Goal: Information Seeking & Learning: Learn about a topic

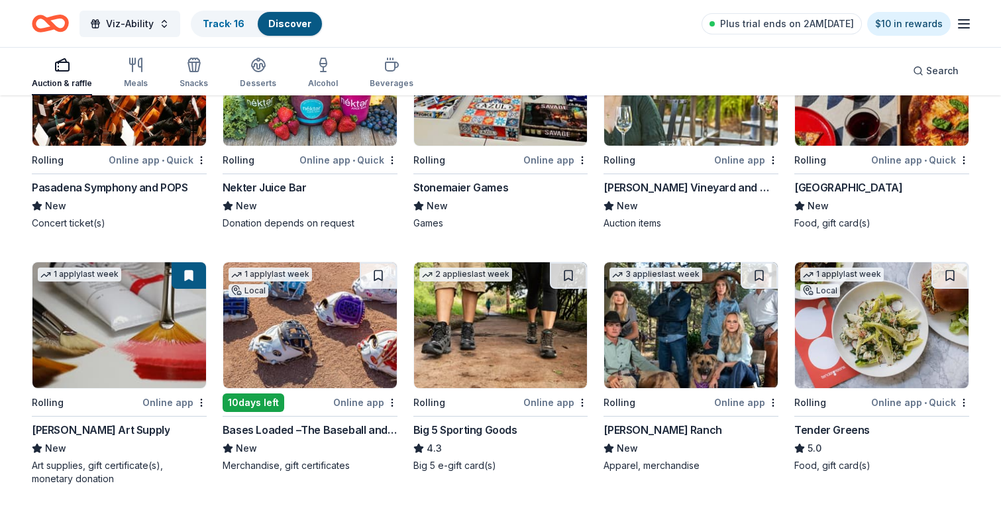
scroll to position [2660, 0]
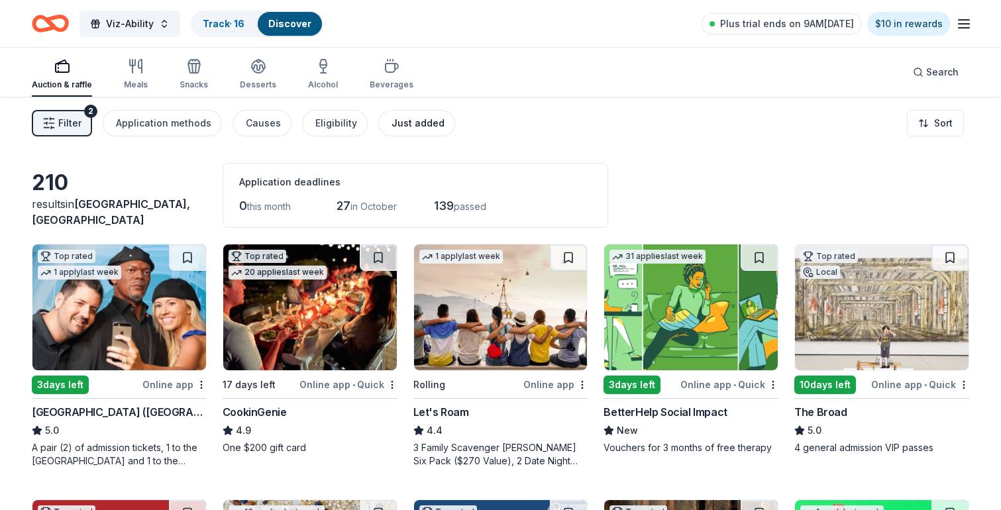
click at [409, 125] on div "Just added" at bounding box center [418, 123] width 53 height 16
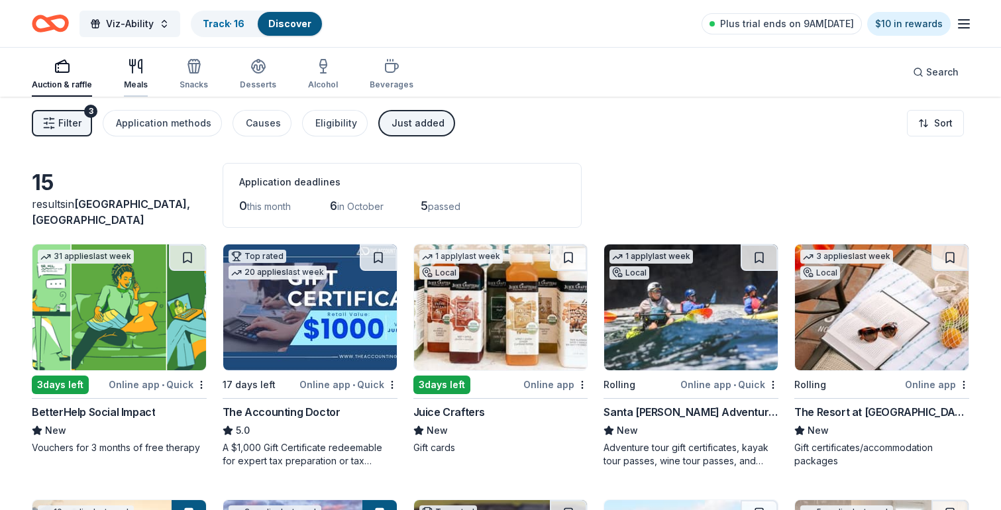
click at [135, 79] on div "Meals" at bounding box center [136, 74] width 24 height 32
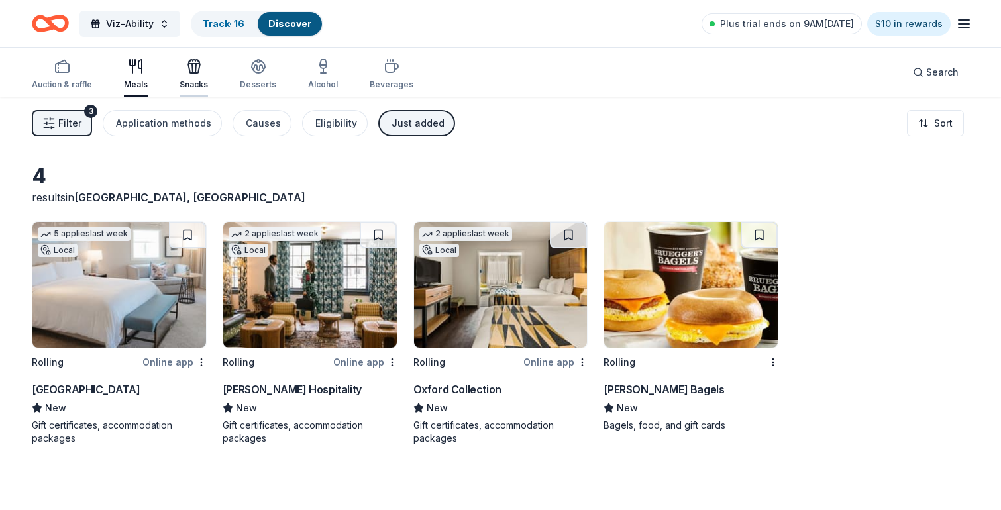
click at [201, 87] on div "Snacks" at bounding box center [194, 85] width 28 height 11
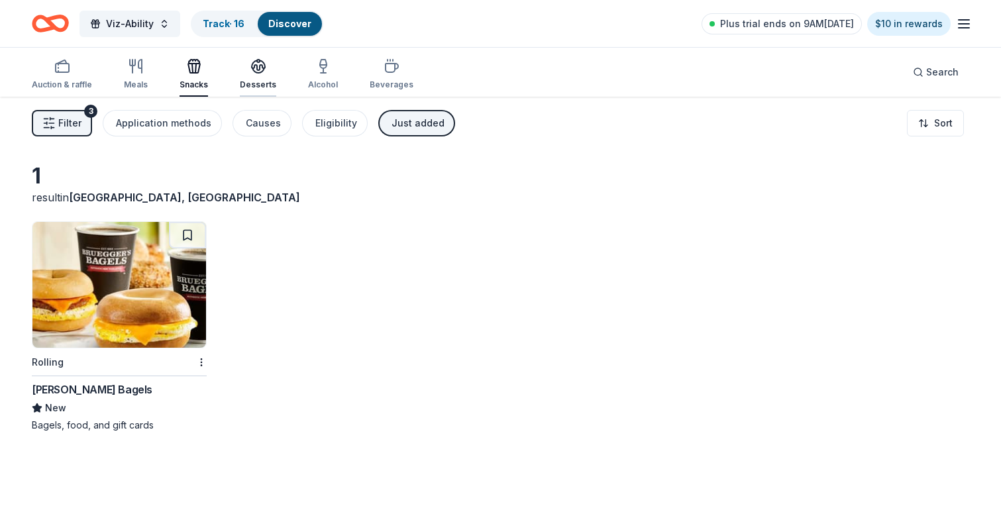
click at [259, 80] on div "Desserts" at bounding box center [258, 85] width 36 height 11
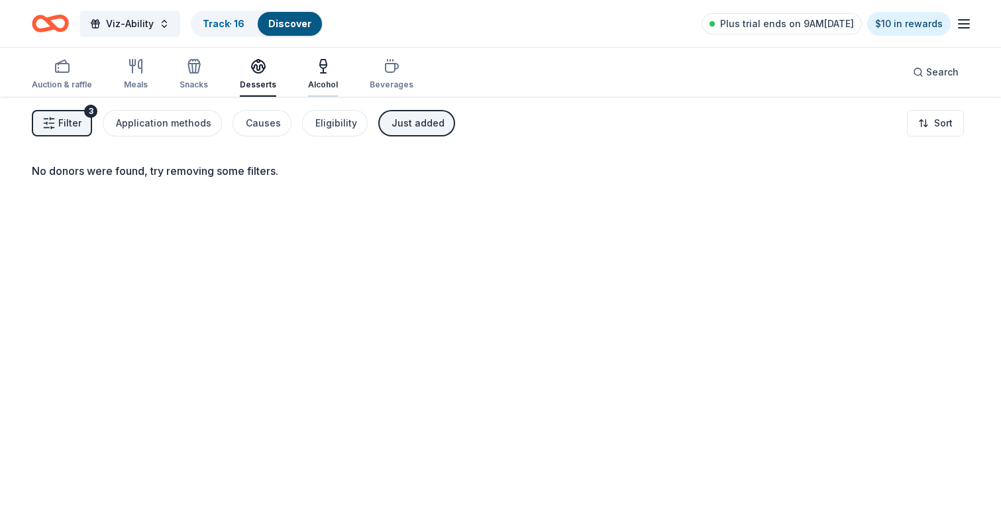
click at [317, 75] on div "Alcohol" at bounding box center [323, 74] width 30 height 32
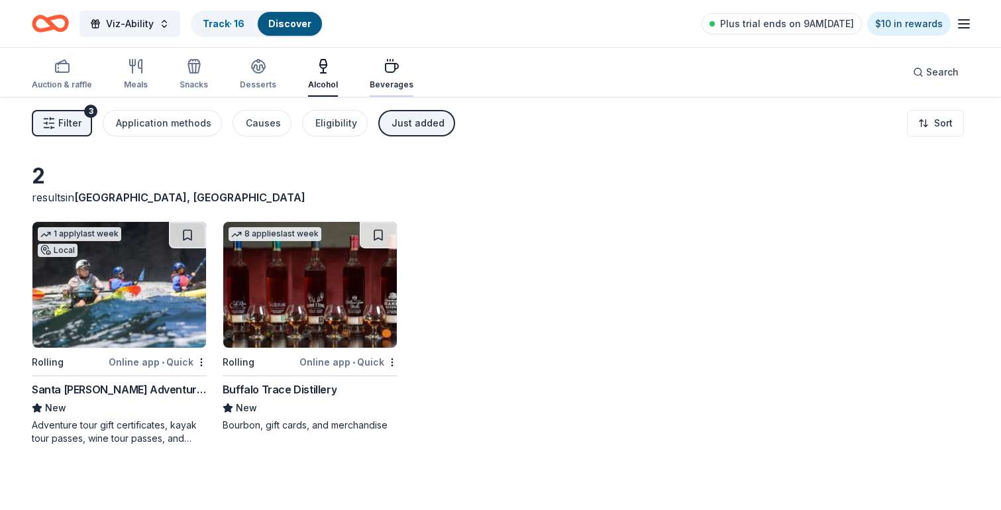
click at [378, 79] on div "Beverages" at bounding box center [392, 74] width 44 height 32
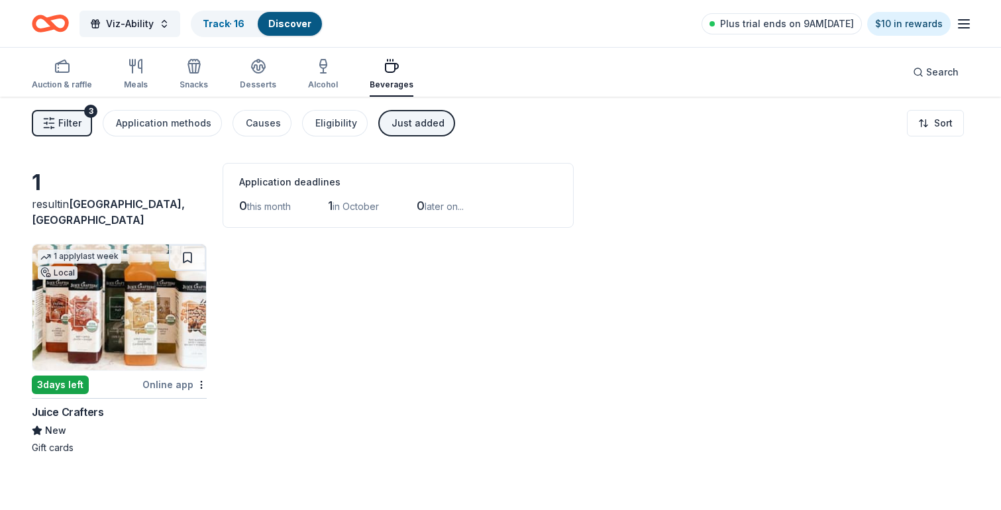
click at [419, 120] on div "Just added" at bounding box center [418, 123] width 53 height 16
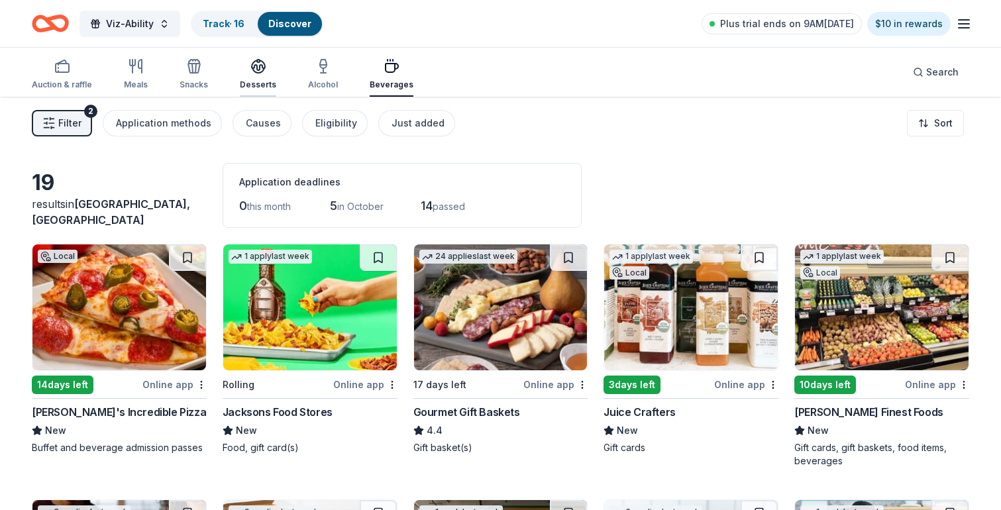
click at [257, 71] on icon "button" at bounding box center [258, 66] width 16 height 16
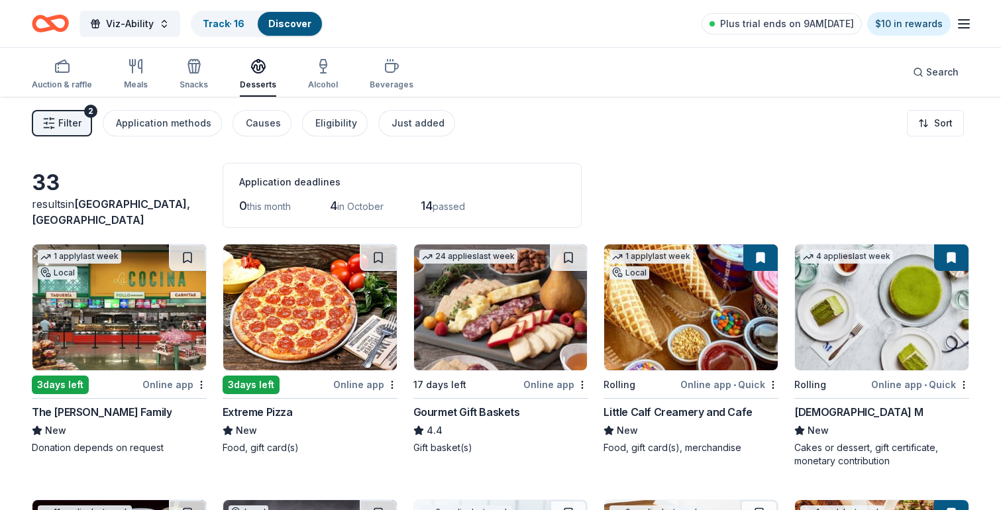
click at [206, 65] on div "Auction & raffle Meals Snacks Desserts Alcohol Beverages" at bounding box center [223, 75] width 382 height 44
click at [191, 66] on icon "button" at bounding box center [194, 66] width 16 height 16
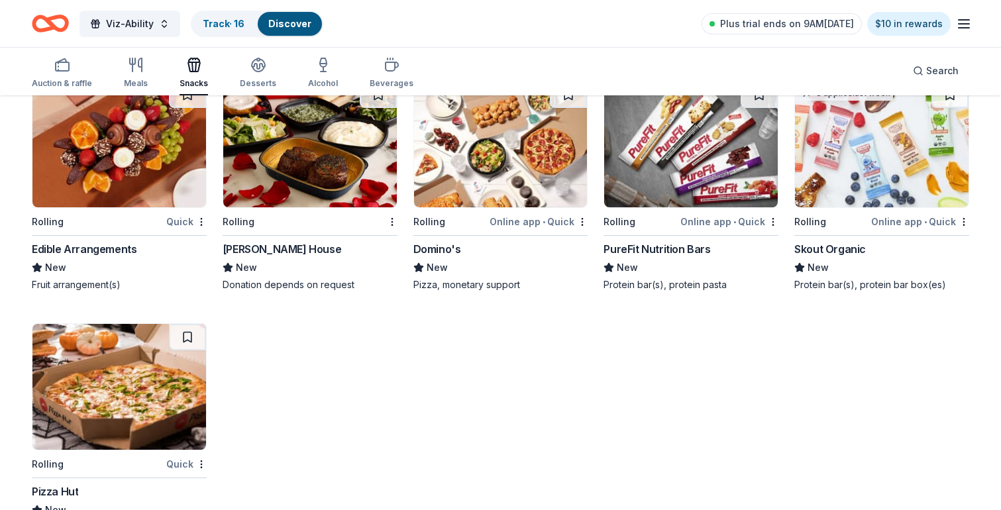
scroll to position [2489, 0]
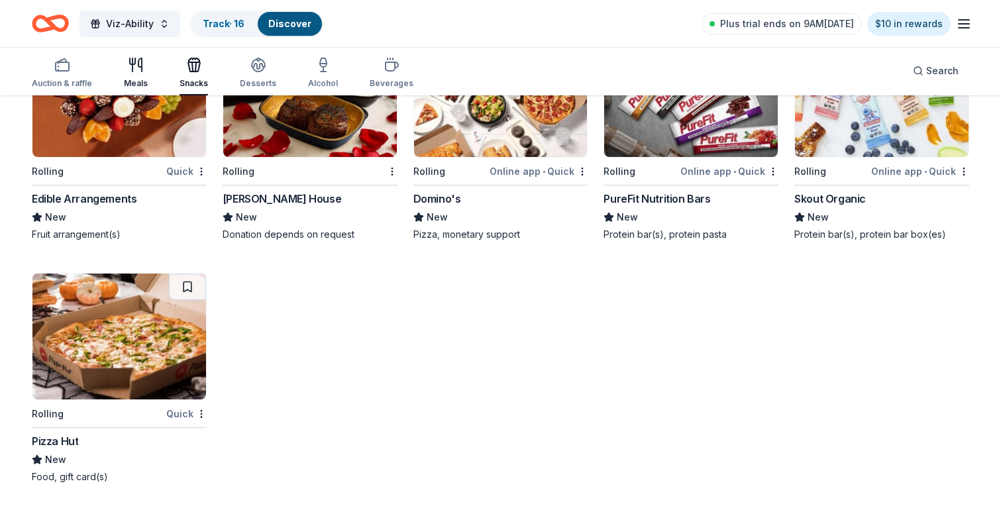
click at [143, 67] on div "button" at bounding box center [136, 65] width 24 height 16
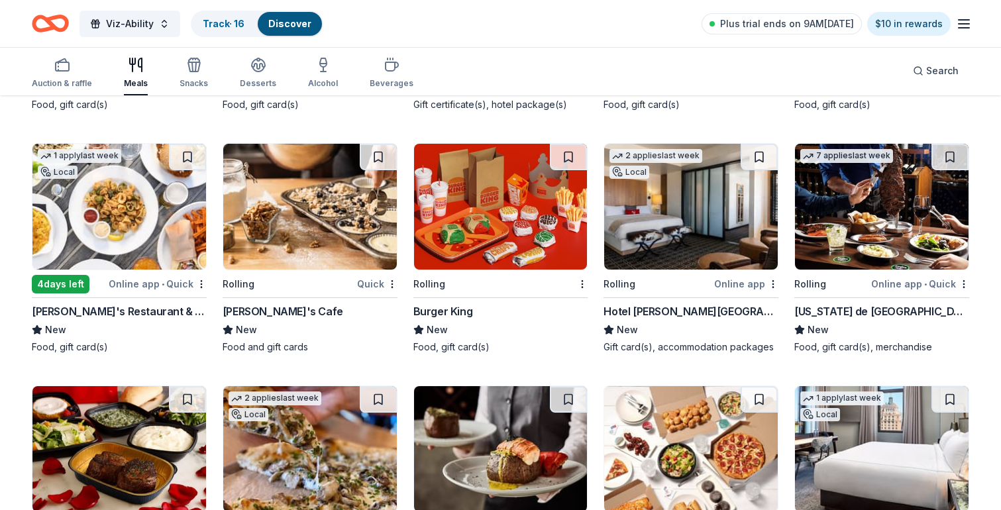
scroll to position [2299, 0]
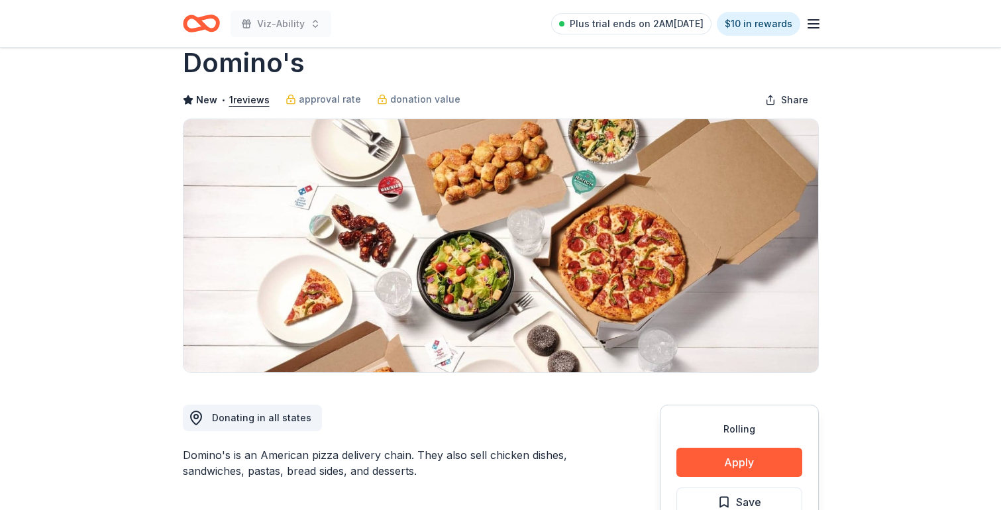
scroll to position [23, 0]
